Goal: Check status: Check status

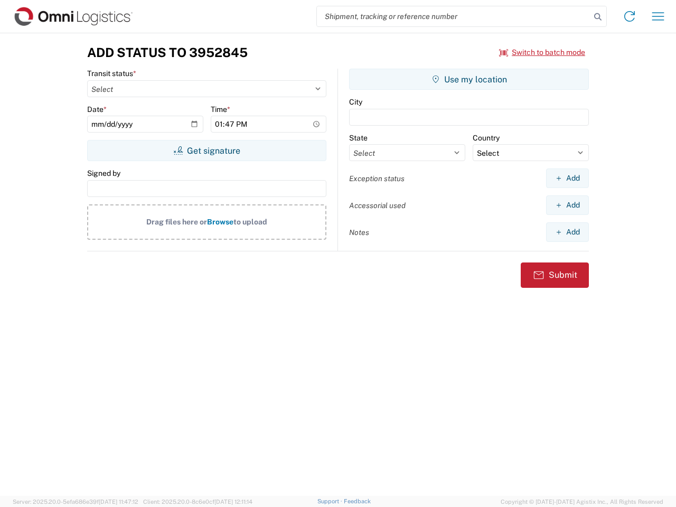
click at [454, 16] on input "search" at bounding box center [454, 16] width 274 height 20
click at [598, 17] on icon at bounding box center [597, 17] width 15 height 15
click at [629, 16] on icon at bounding box center [629, 16] width 17 height 17
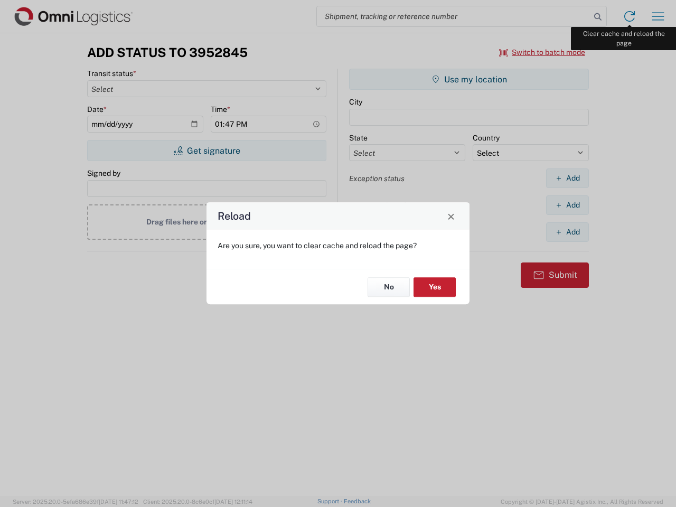
click at [658, 16] on div "Reload Are you sure, you want to clear cache and reload the page? No Yes" at bounding box center [338, 253] width 676 height 507
click at [542, 52] on div "Reload Are you sure, you want to clear cache and reload the page? No Yes" at bounding box center [338, 253] width 676 height 507
click at [206, 151] on div "Reload Are you sure, you want to clear cache and reload the page? No Yes" at bounding box center [338, 253] width 676 height 507
click at [469, 79] on div "Reload Are you sure, you want to clear cache and reload the page? No Yes" at bounding box center [338, 253] width 676 height 507
click at [567, 178] on div "Reload Are you sure, you want to clear cache and reload the page? No Yes" at bounding box center [338, 253] width 676 height 507
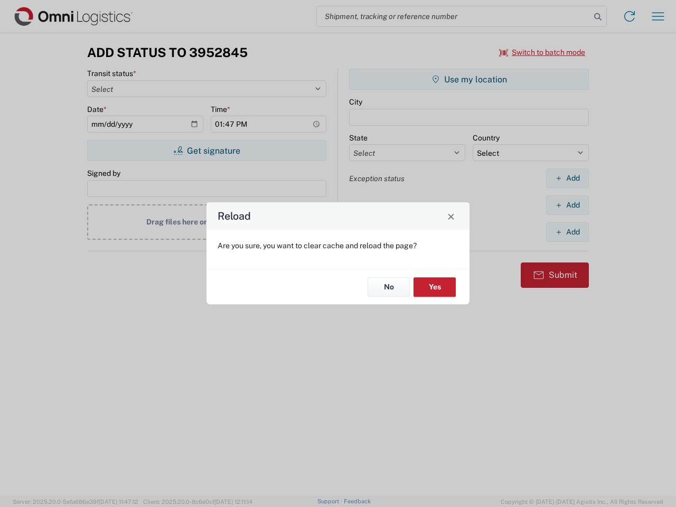
click at [567, 205] on div "Reload Are you sure, you want to clear cache and reload the page? No Yes" at bounding box center [338, 253] width 676 height 507
click at [567, 232] on div "Reload Are you sure, you want to clear cache and reload the page? No Yes" at bounding box center [338, 253] width 676 height 507
